Goal: Navigation & Orientation: Find specific page/section

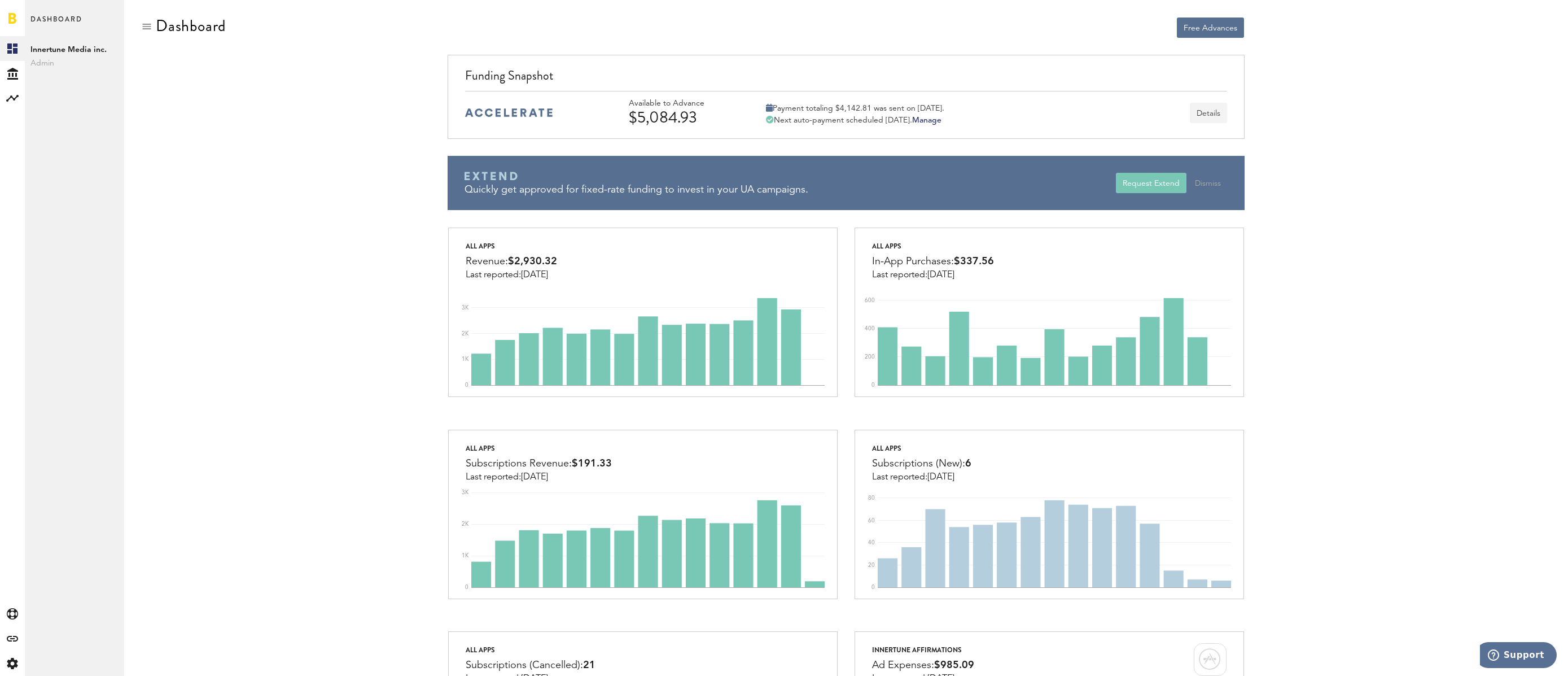
click at [1207, 113] on button "Details" at bounding box center [1208, 112] width 37 height 21
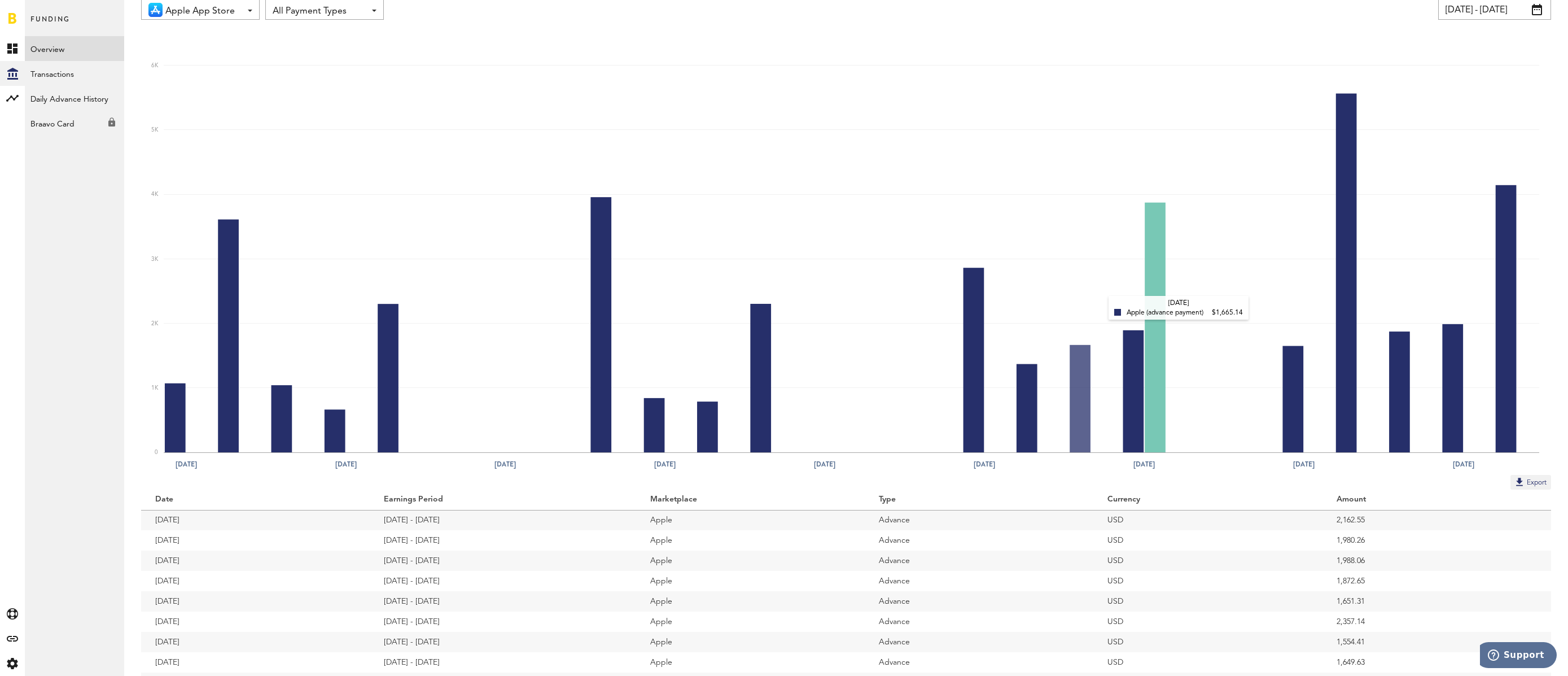
scroll to position [113, 0]
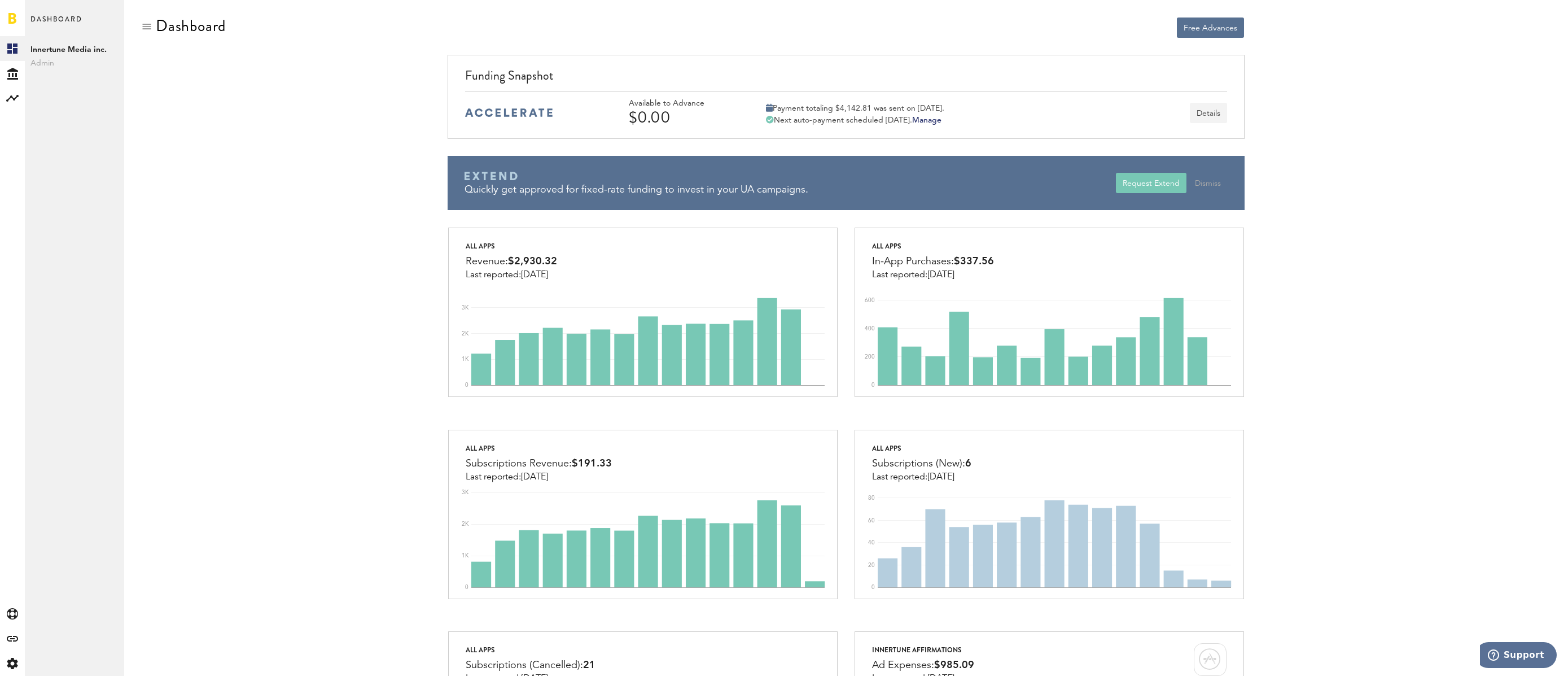
click at [1209, 116] on button "Details" at bounding box center [1208, 112] width 37 height 21
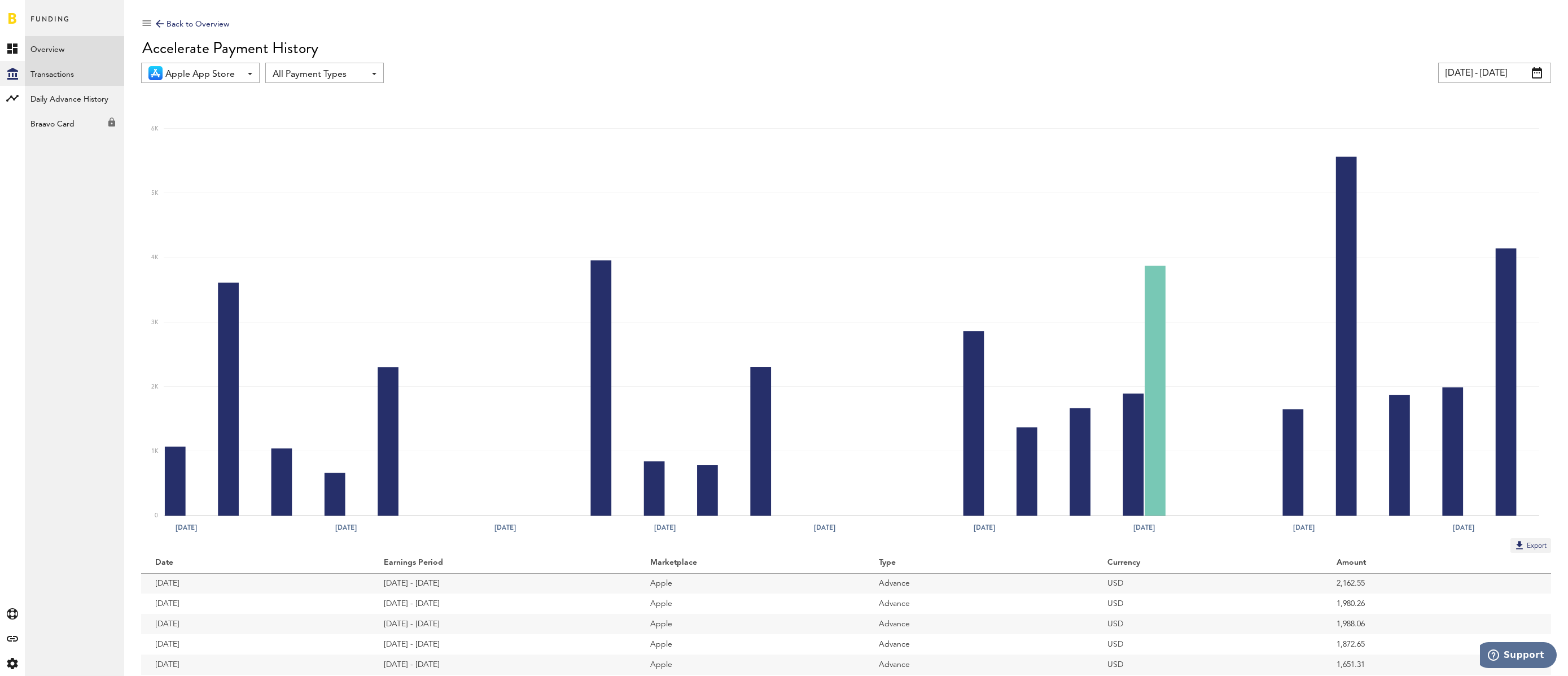
scroll to position [5, 0]
click at [32, 70] on link "Transactions" at bounding box center [74, 73] width 99 height 25
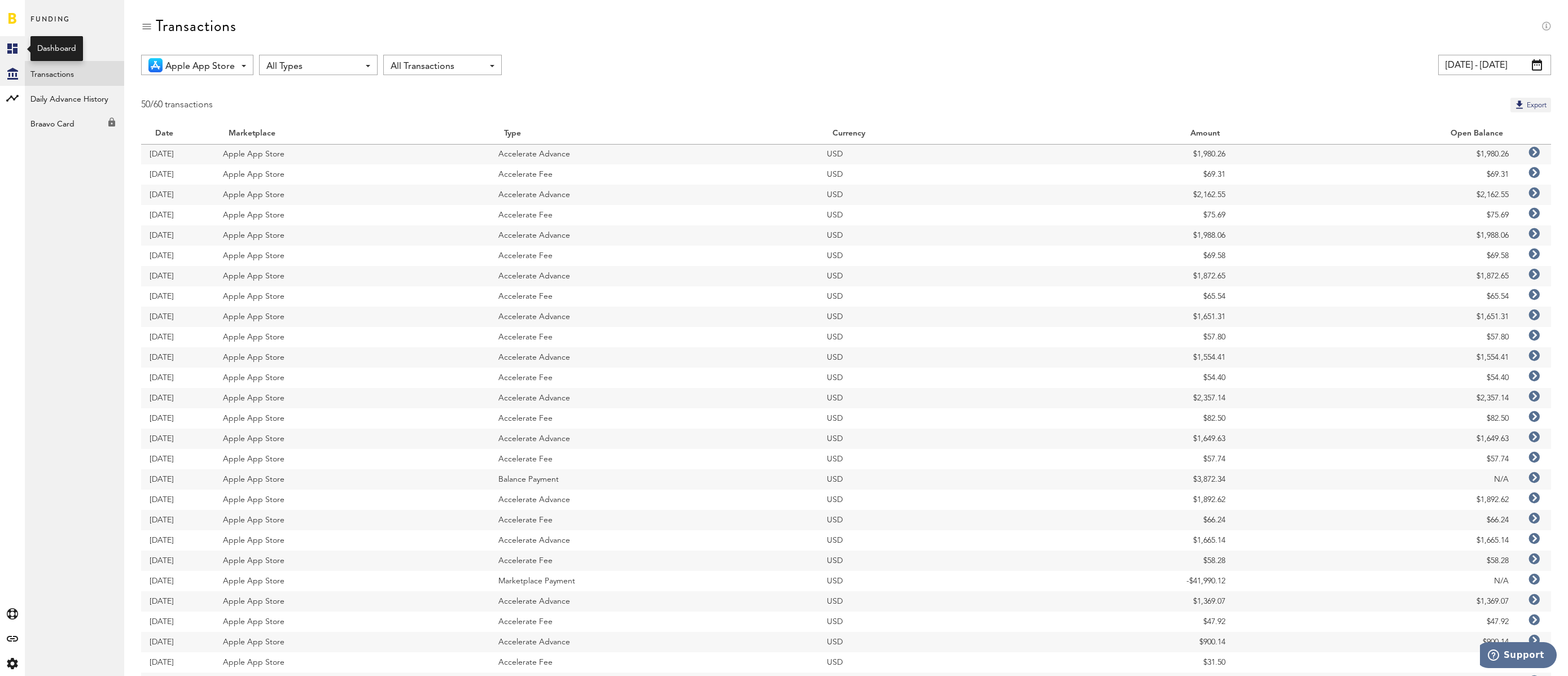
click at [15, 45] on icon at bounding box center [12, 48] width 10 height 10
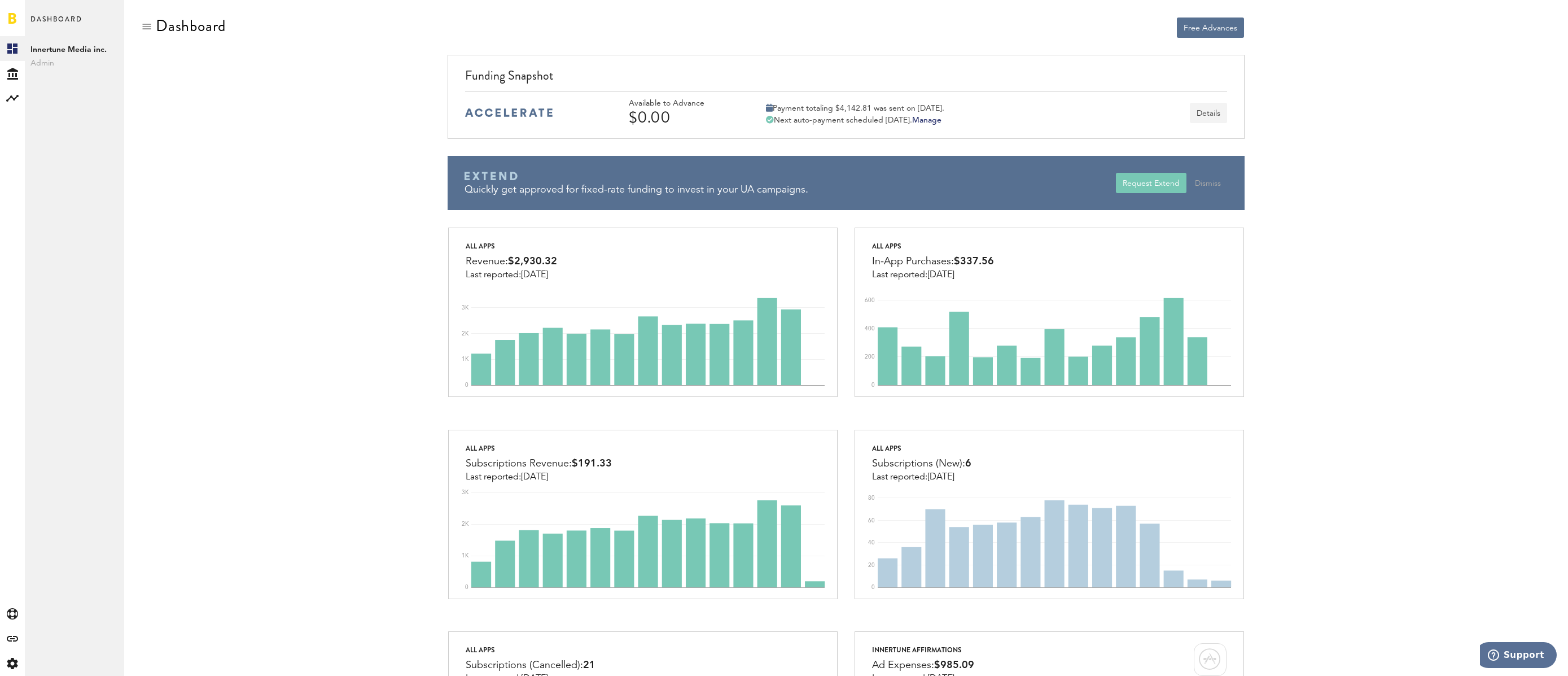
click at [1211, 113] on button "Details" at bounding box center [1208, 112] width 37 height 21
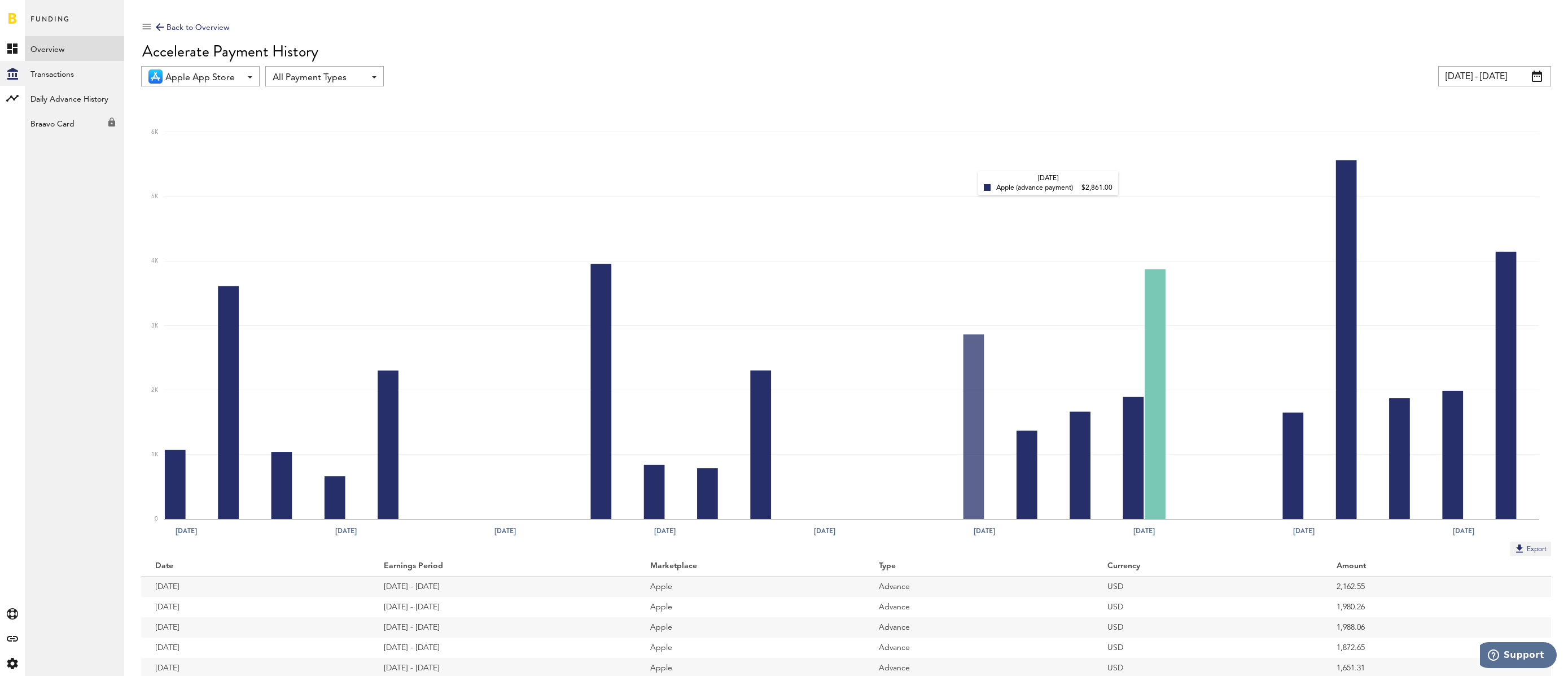
scroll to position [2, 0]
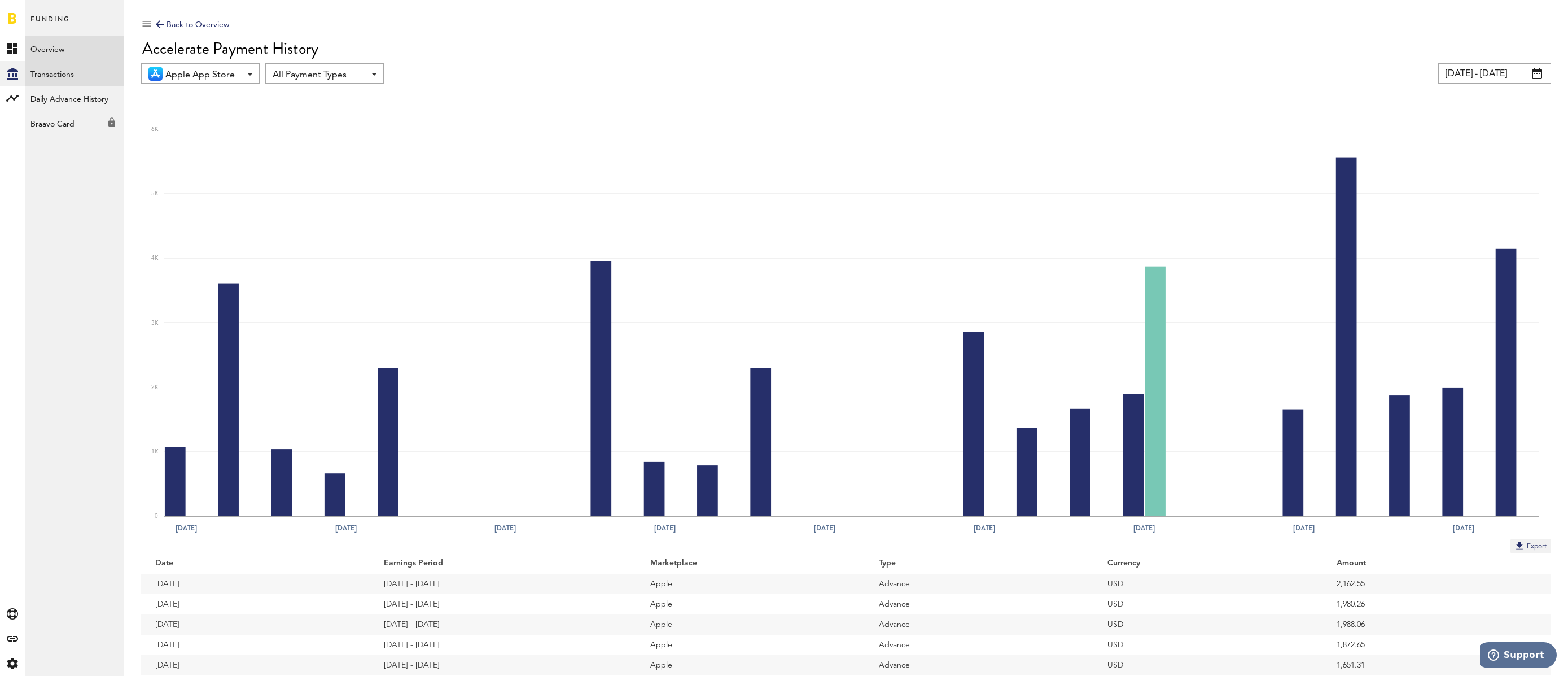
click at [63, 75] on link "Transactions" at bounding box center [74, 73] width 99 height 25
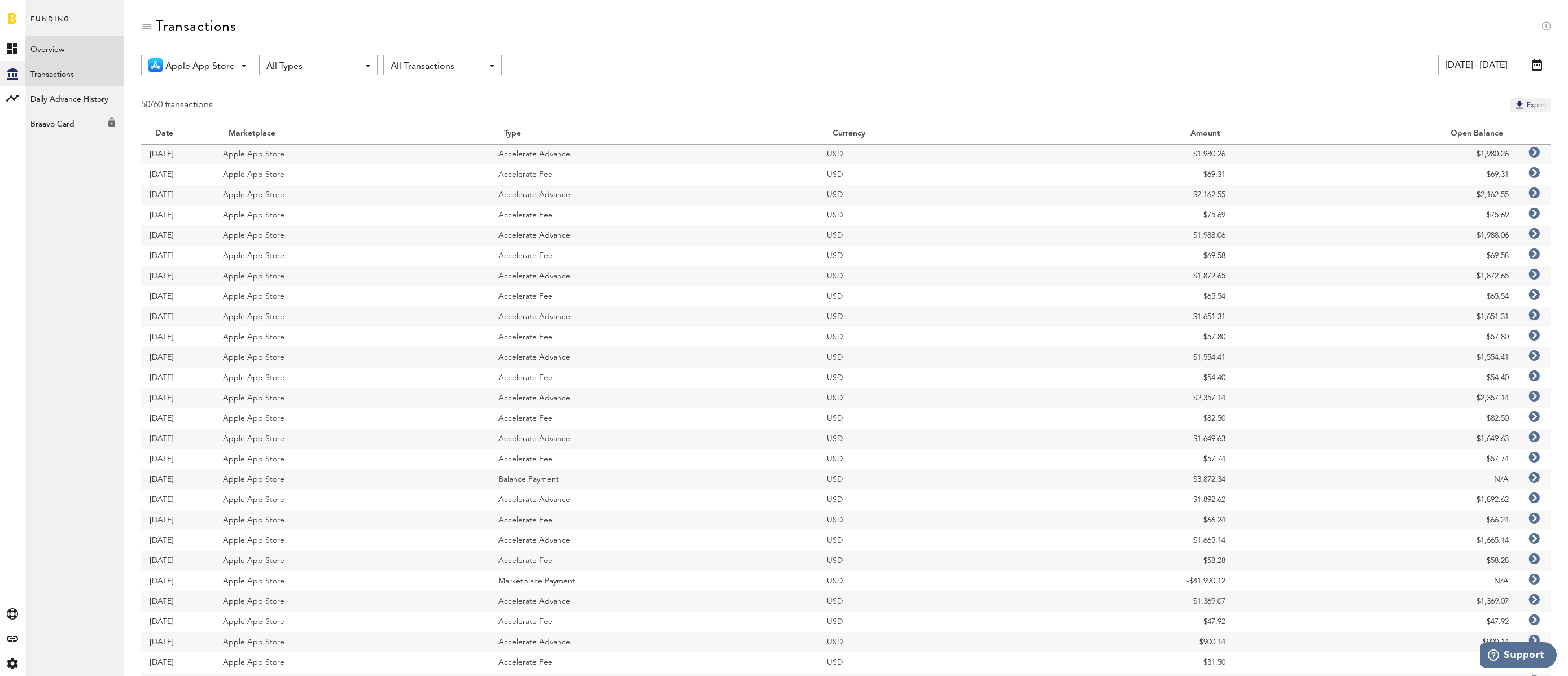
click at [57, 52] on link "Overview" at bounding box center [74, 48] width 99 height 25
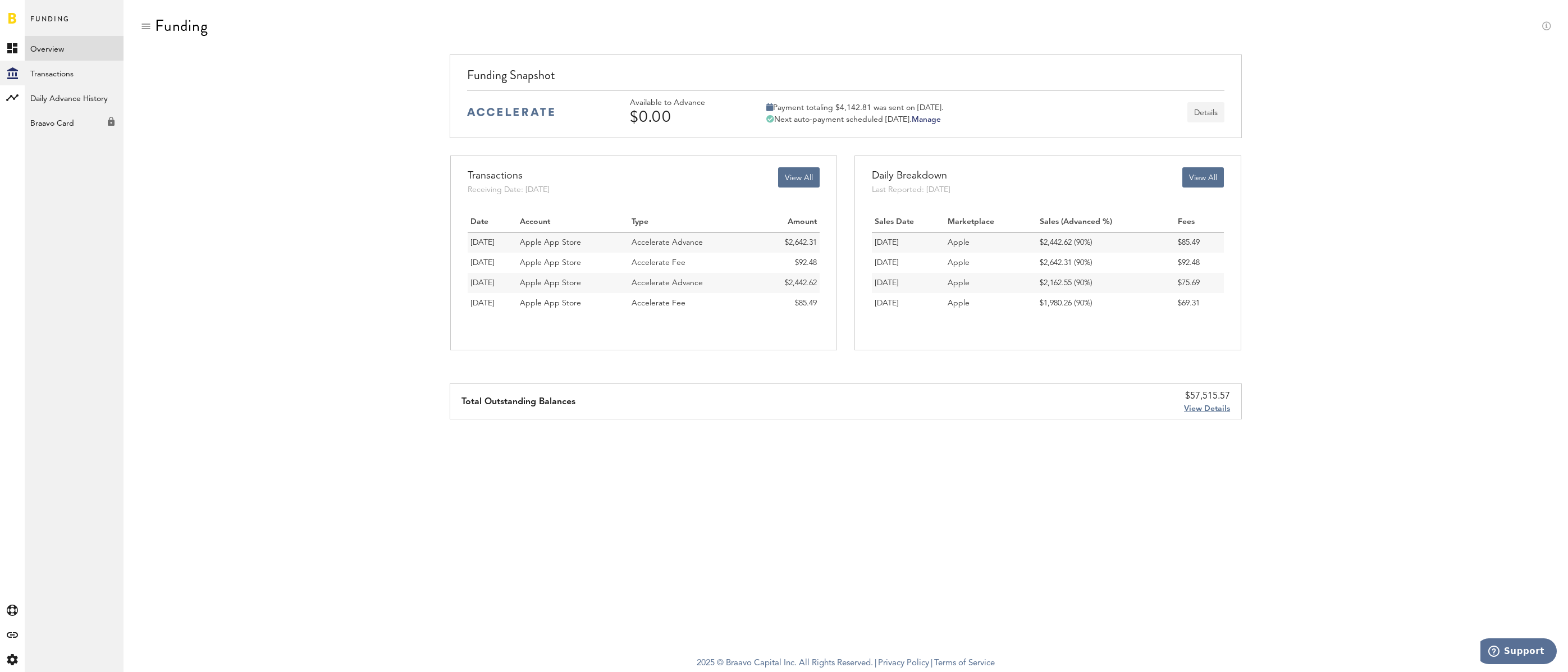
click at [1211, 115] on button "Details" at bounding box center [1206, 112] width 37 height 20
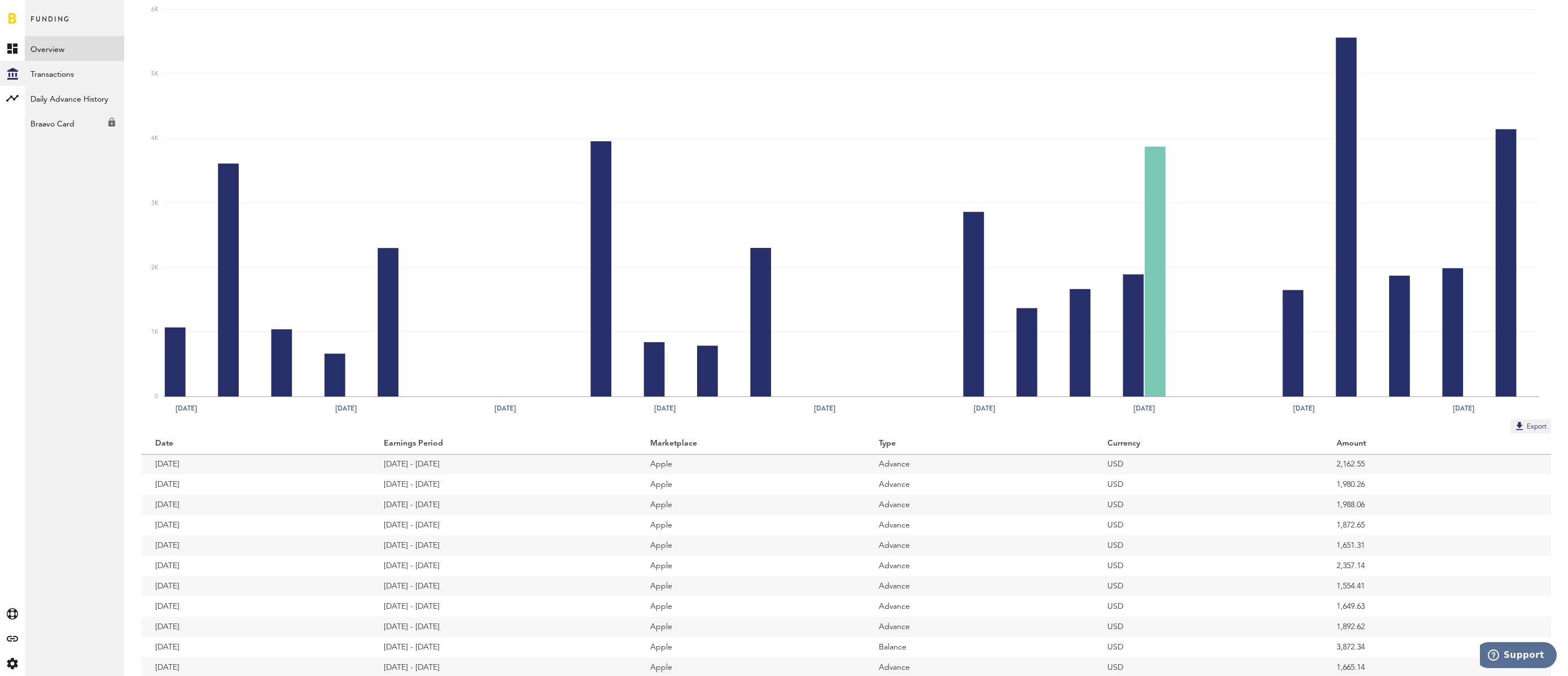
scroll to position [130, 0]
